Goal: Communication & Community: Share content

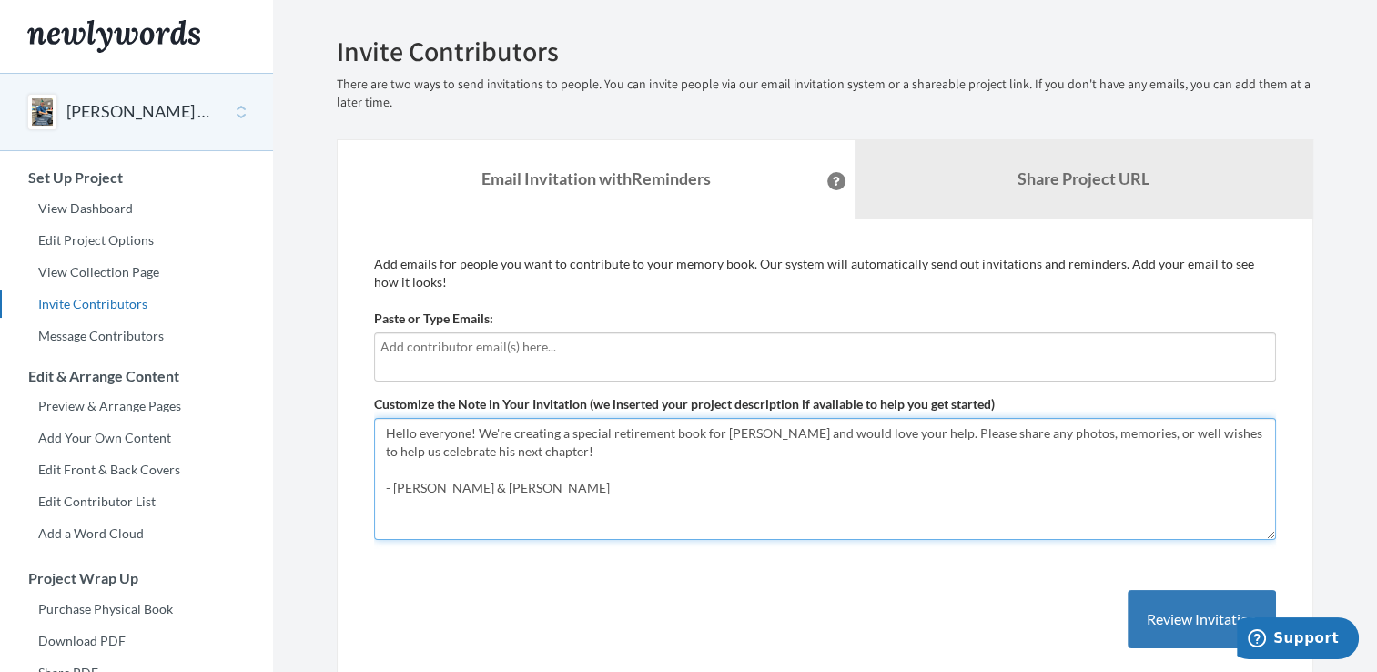
drag, startPoint x: 496, startPoint y: 489, endPoint x: 392, endPoint y: 489, distance: 103.8
click at [392, 489] on textarea "Hello everyone! We're creating a special retirement book for [PERSON_NAME] and …" at bounding box center [825, 479] width 902 height 122
click at [536, 496] on textarea "Hello everyone! We're creating a special retirement book for [PERSON_NAME] and …" at bounding box center [825, 479] width 902 height 122
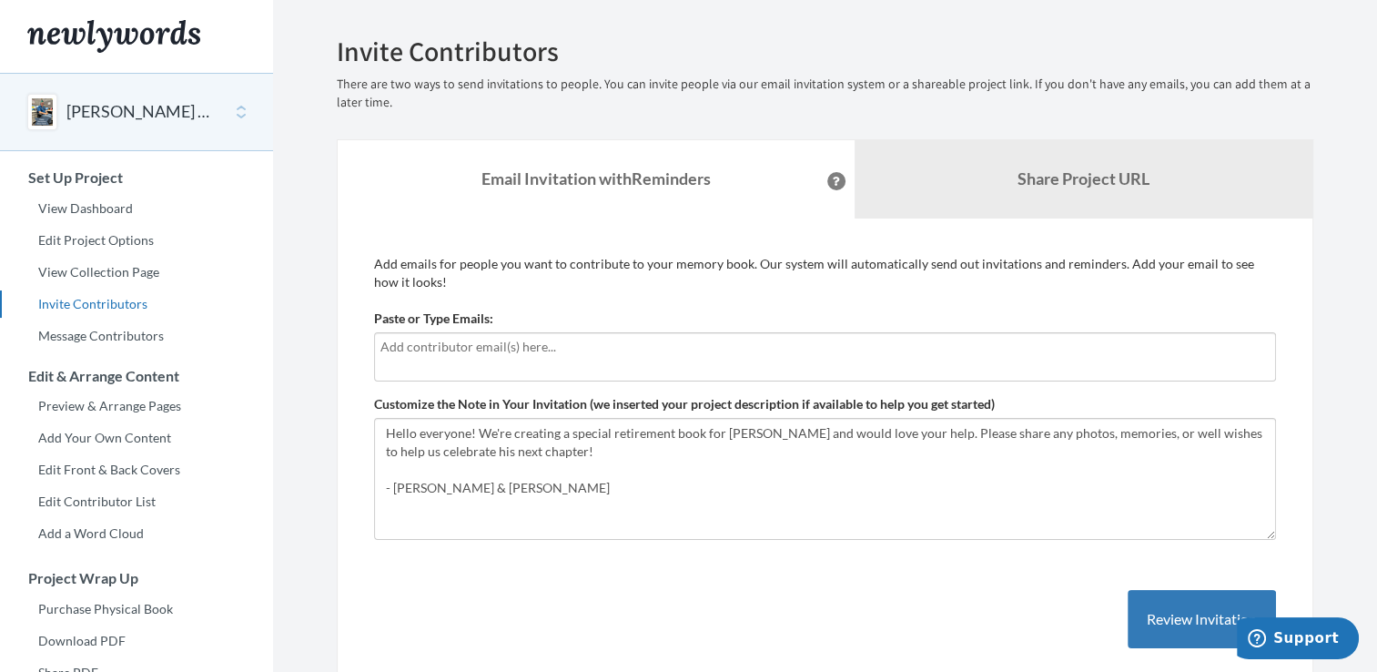
click at [623, 352] on input "text" at bounding box center [825, 347] width 889 height 20
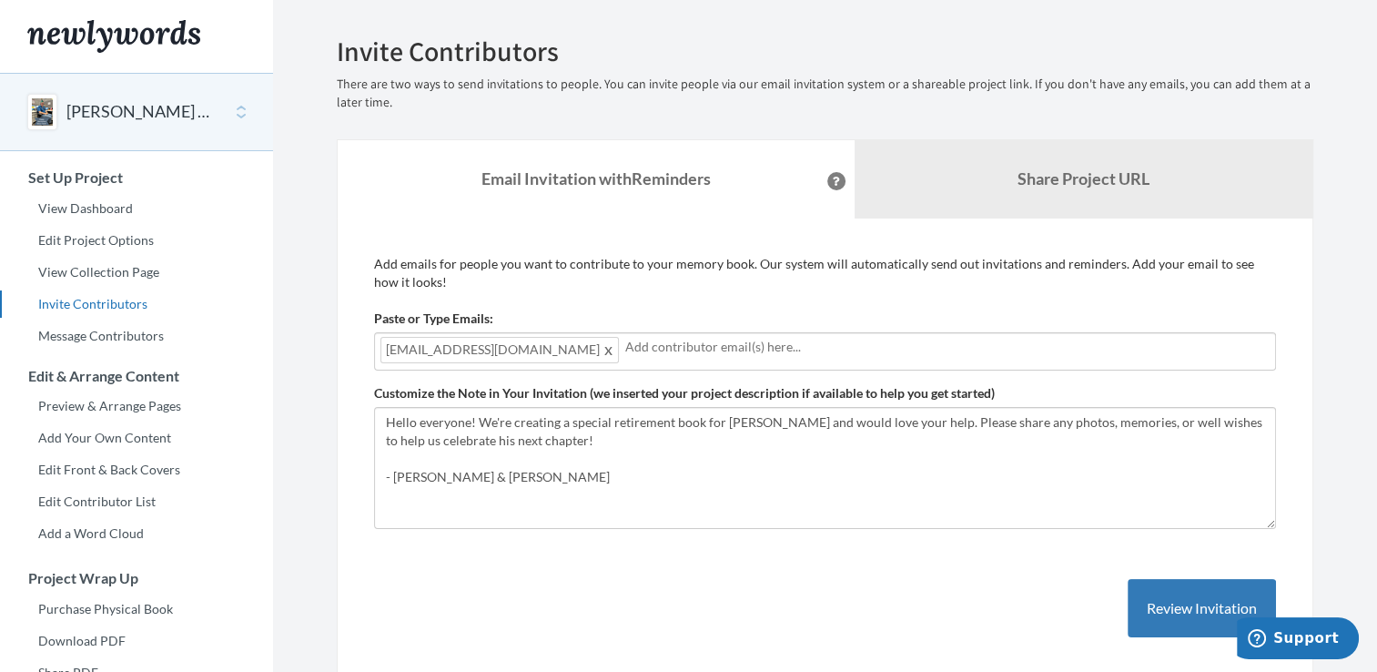
click at [655, 358] on div "[EMAIL_ADDRESS][DOMAIN_NAME]" at bounding box center [825, 351] width 902 height 38
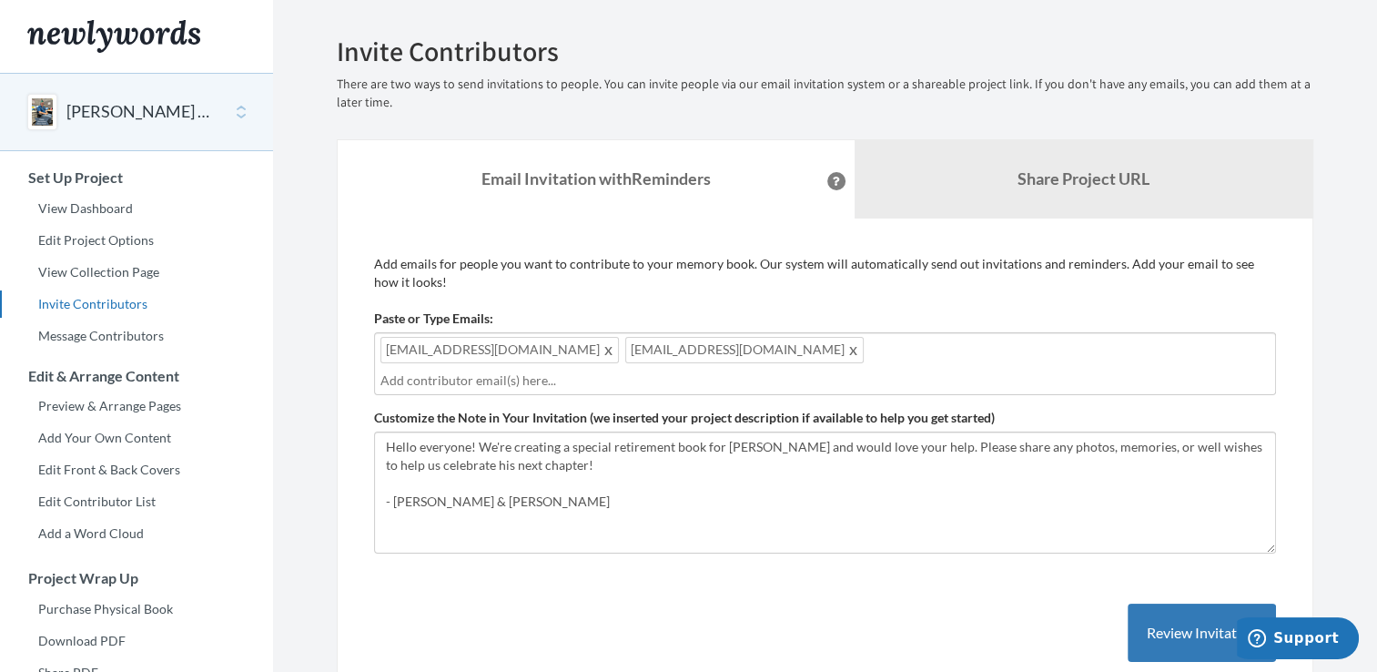
click at [910, 371] on input "text" at bounding box center [825, 381] width 889 height 20
click at [914, 371] on input "text" at bounding box center [825, 381] width 889 height 20
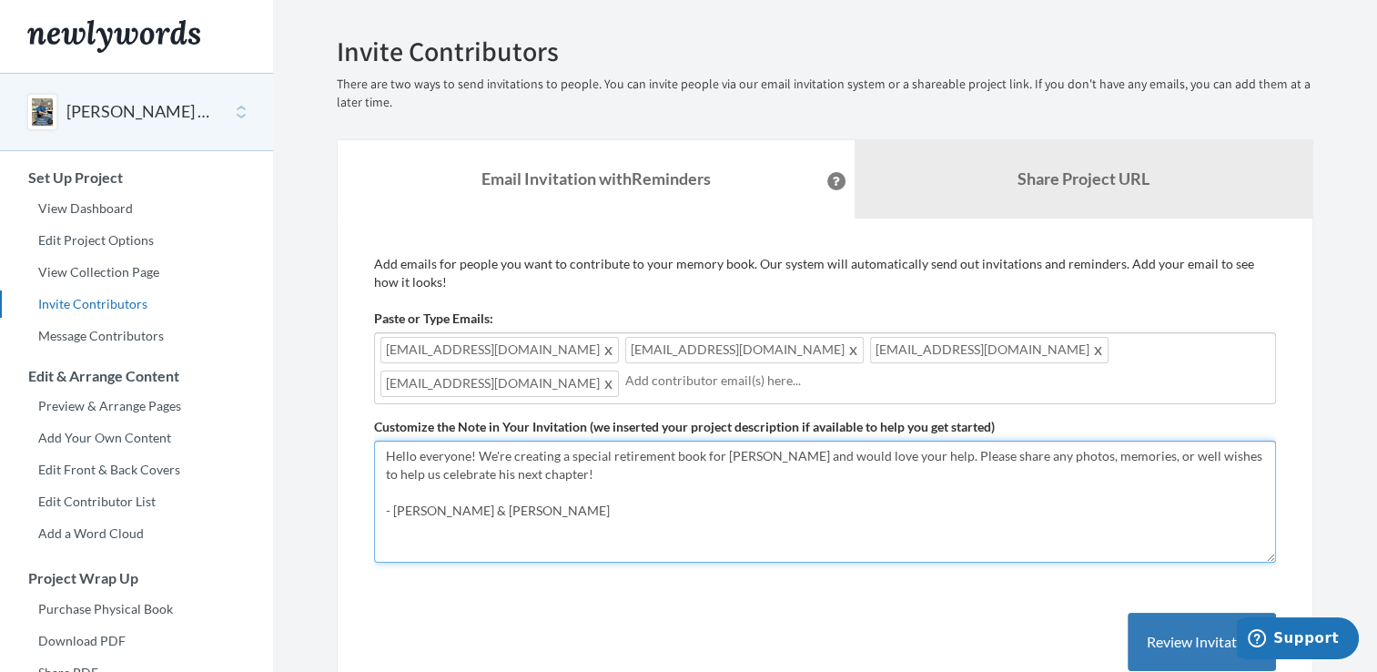
click at [576, 462] on textarea "Hello everyone! We're creating a special retirement book for [PERSON_NAME] and …" at bounding box center [825, 502] width 902 height 122
click at [630, 469] on textarea "Hello everyone! We're creating a special retirement book for [PERSON_NAME] and …" at bounding box center [825, 502] width 902 height 122
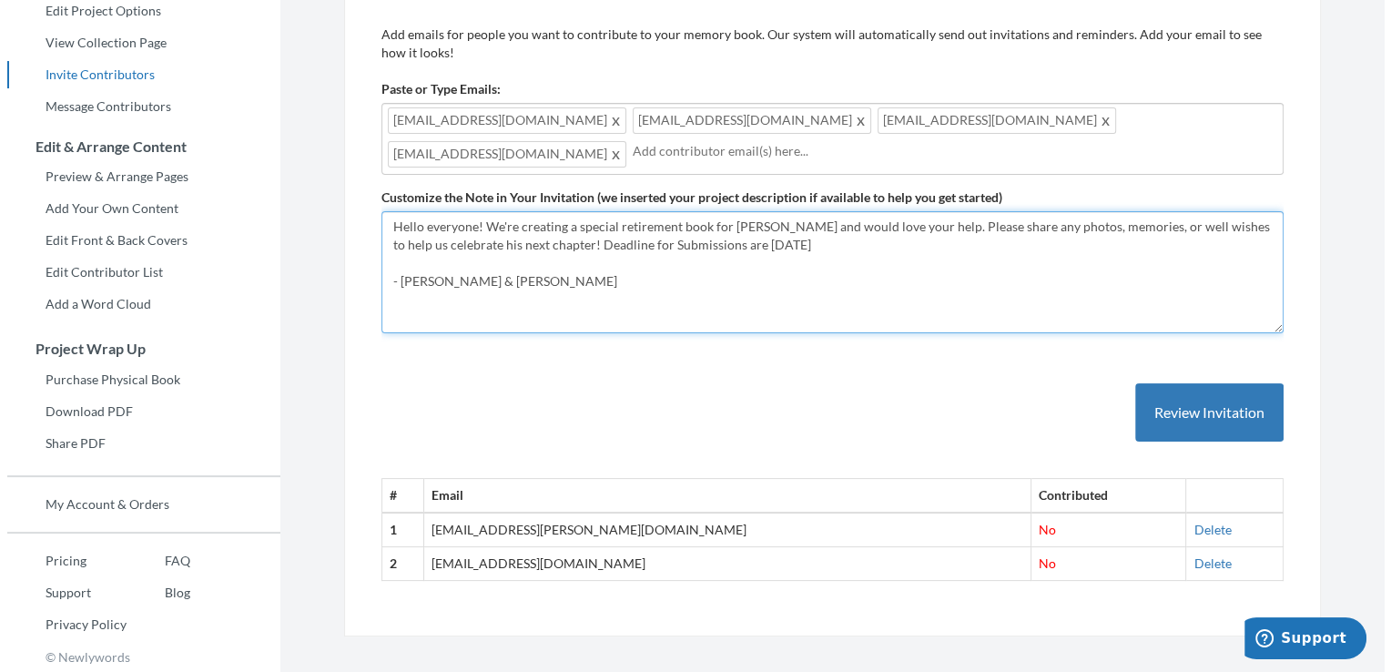
scroll to position [237, 0]
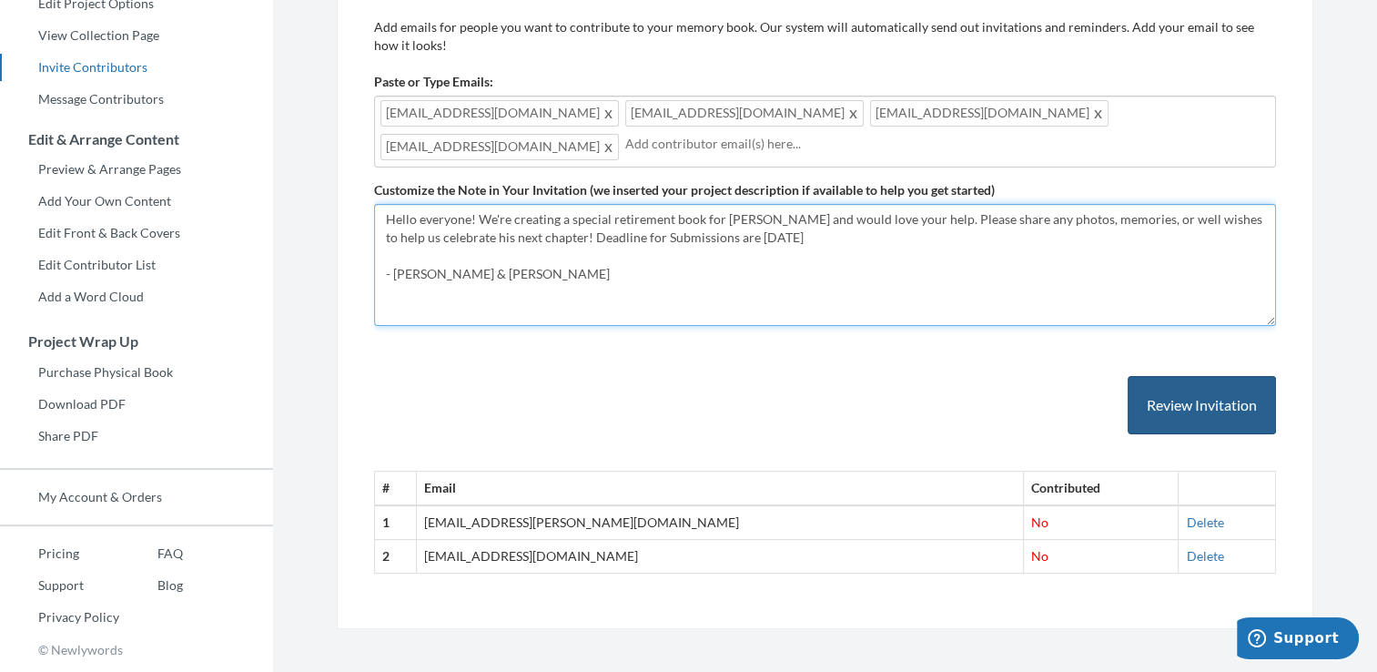
type textarea "Hello everyone! We're creating a special retirement book for [PERSON_NAME] and …"
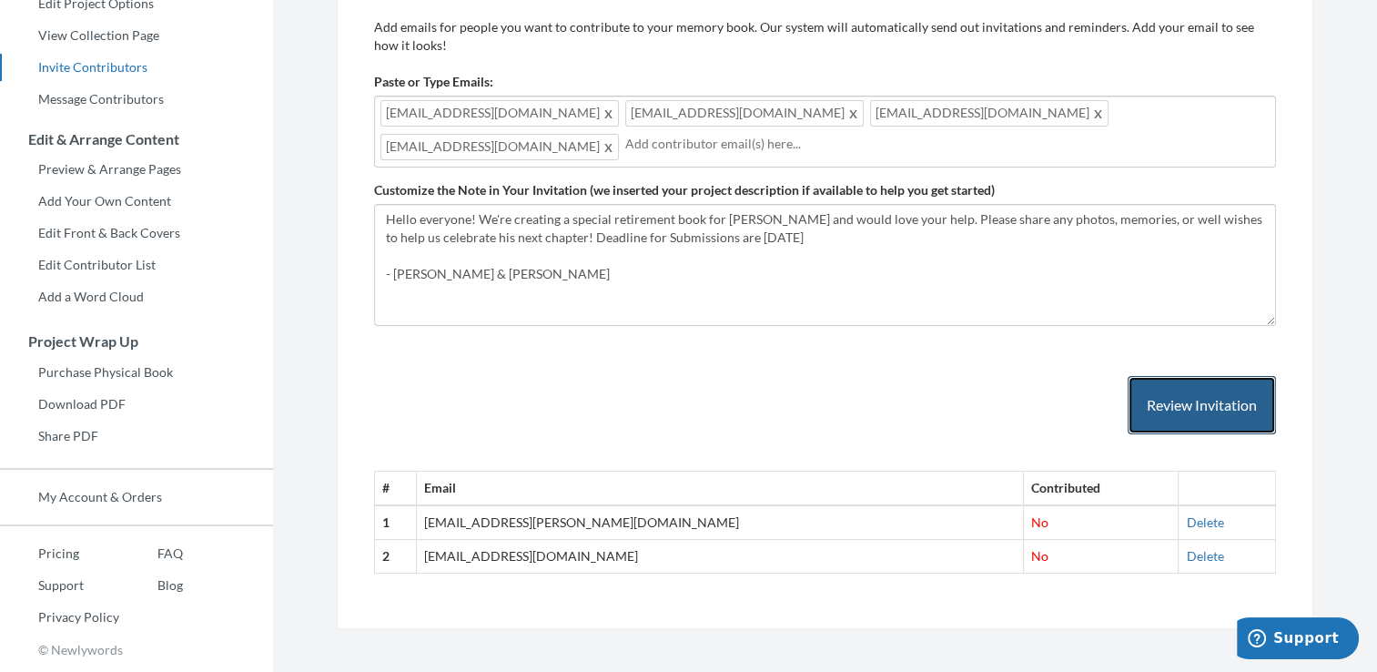
click at [1208, 400] on button "Review Invitation" at bounding box center [1202, 405] width 148 height 59
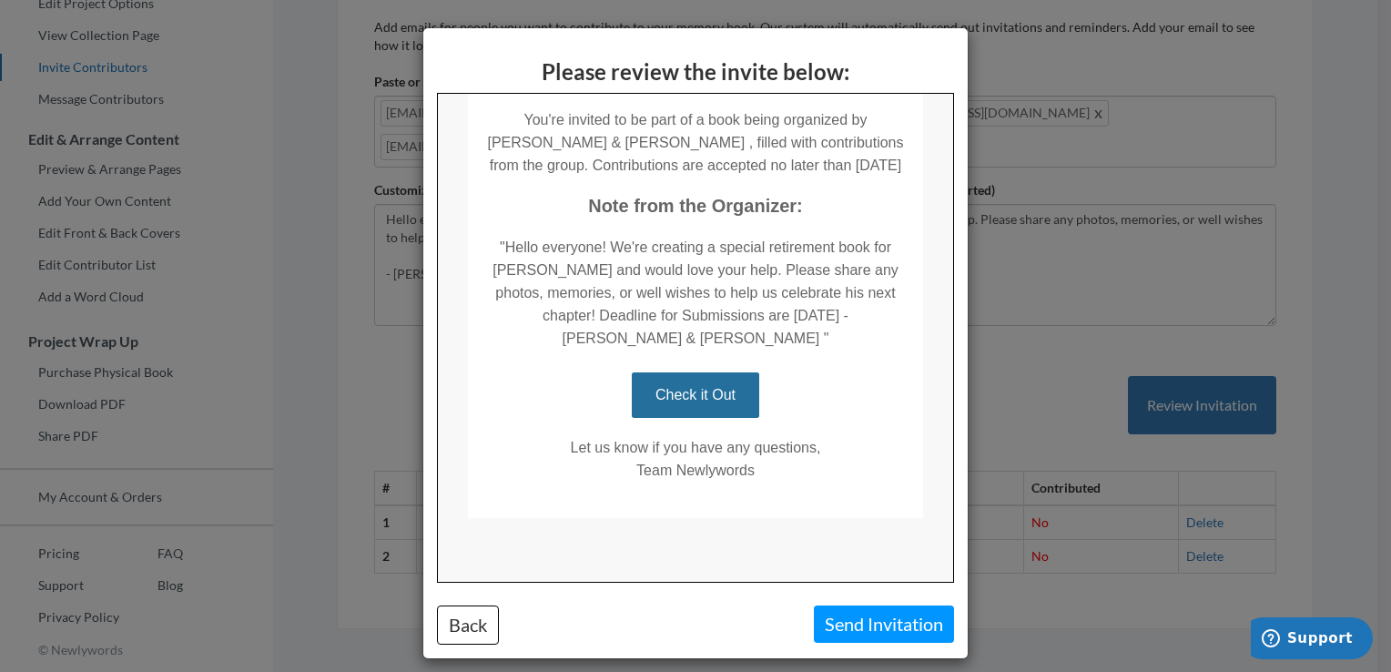
scroll to position [379, 0]
click at [856, 627] on button "Send Invitation" at bounding box center [884, 623] width 140 height 37
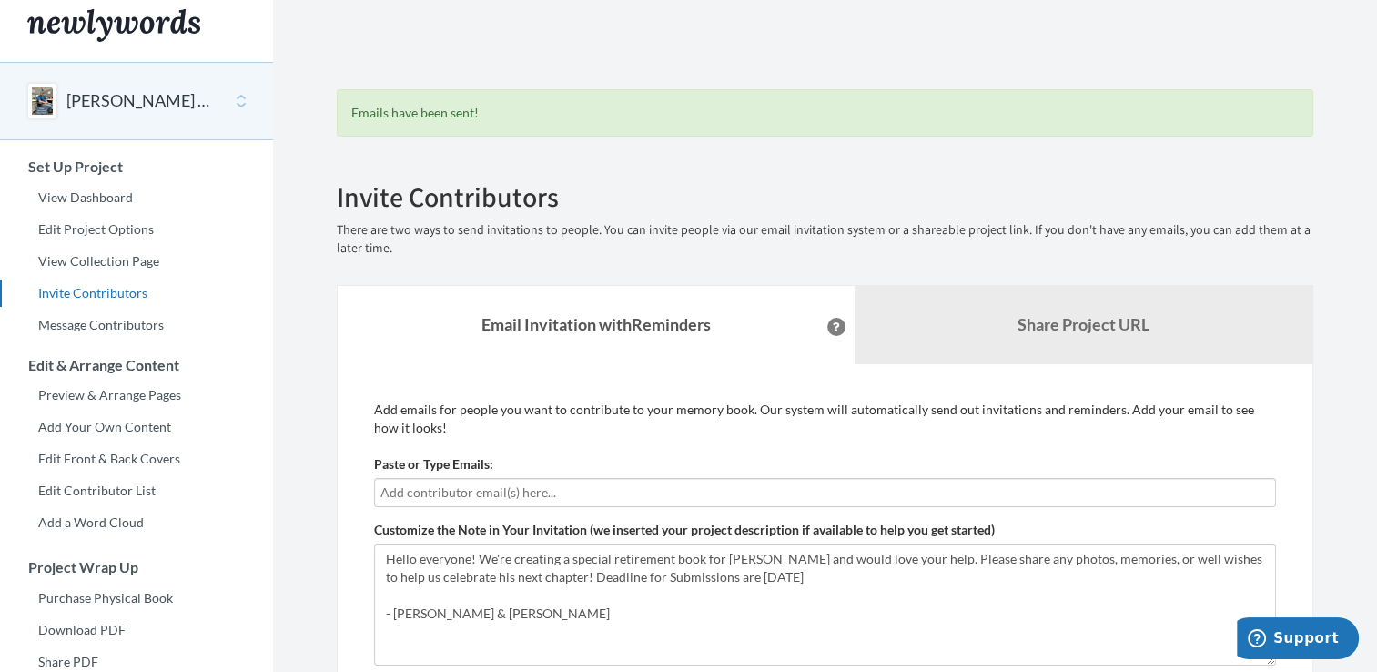
scroll to position [0, 0]
